Goal: Task Accomplishment & Management: Manage account settings

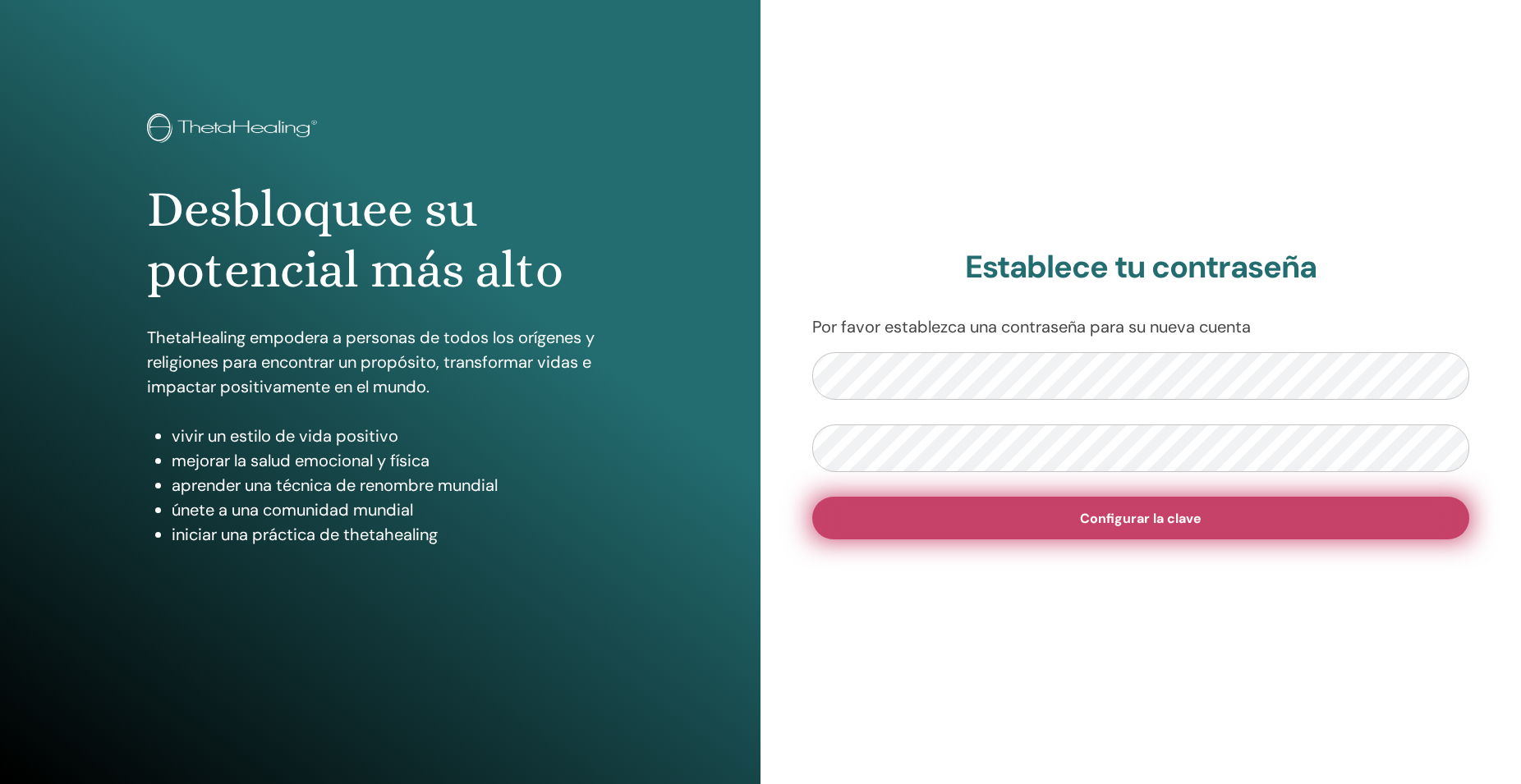
click at [1143, 521] on span "Configurar la clave" at bounding box center [1140, 519] width 121 height 18
